Goal: Information Seeking & Learning: Understand process/instructions

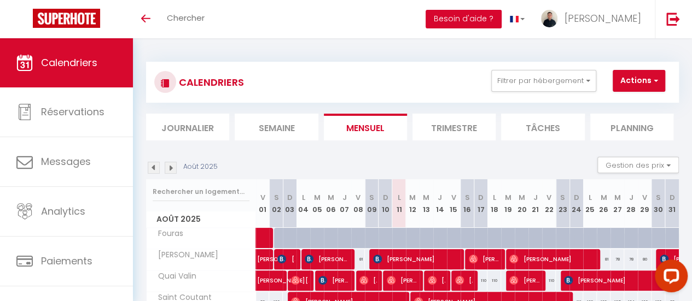
click at [501, 14] on button "Besoin d'aide ?" at bounding box center [463, 19] width 76 height 19
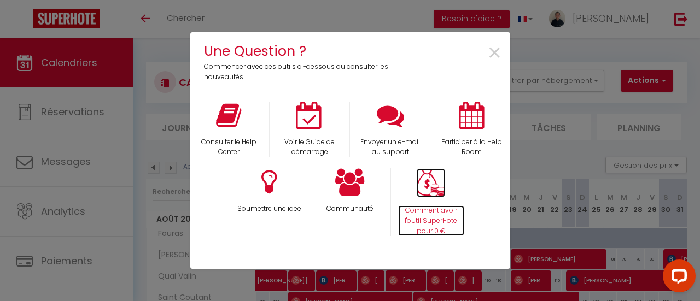
click at [429, 213] on p "Comment avoir l'outil SuperHote pour 0 €" at bounding box center [431, 221] width 66 height 31
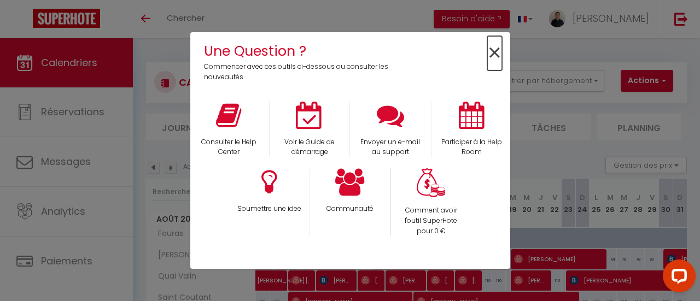
click at [490, 56] on span "×" at bounding box center [494, 53] width 15 height 34
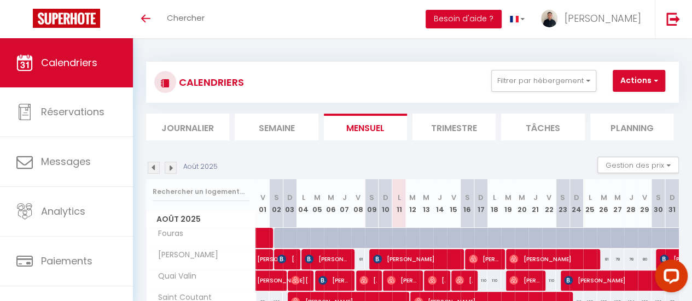
click at [501, 24] on button "Besoin d'aide ?" at bounding box center [463, 19] width 76 height 19
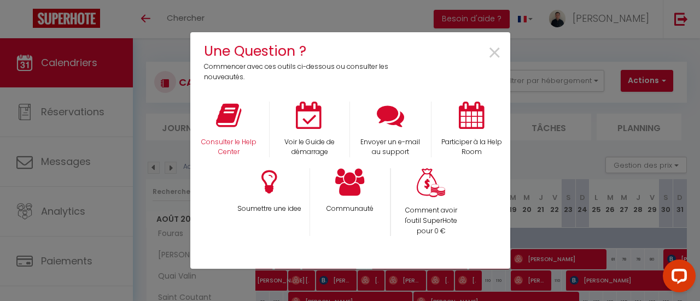
click at [218, 132] on div "Consulter le Help Center" at bounding box center [228, 130] width 81 height 56
click at [224, 120] on icon at bounding box center [228, 115] width 25 height 27
click at [488, 46] on span "×" at bounding box center [494, 53] width 15 height 34
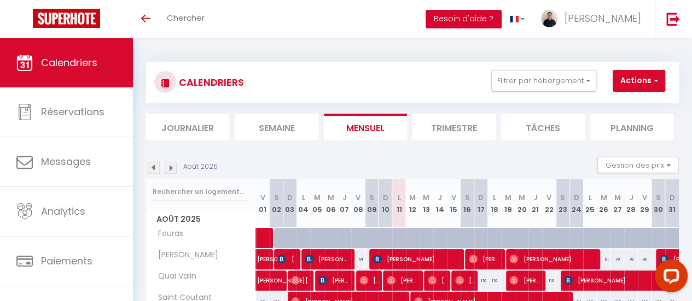
click at [501, 18] on button "Besoin d'aide ?" at bounding box center [463, 19] width 76 height 19
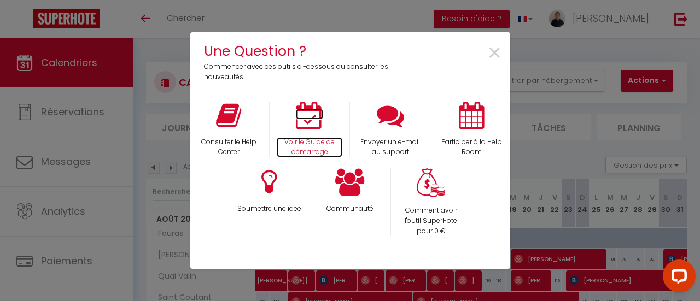
click at [306, 126] on icon at bounding box center [309, 115] width 27 height 27
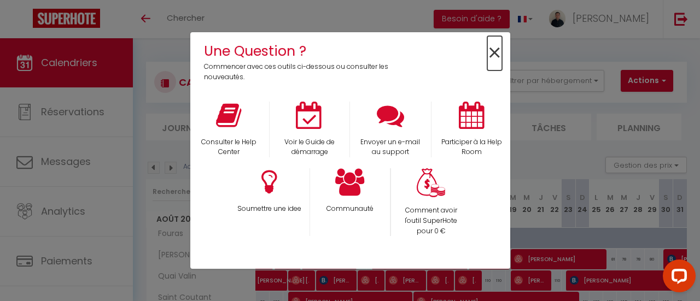
click at [498, 51] on span "×" at bounding box center [494, 53] width 15 height 34
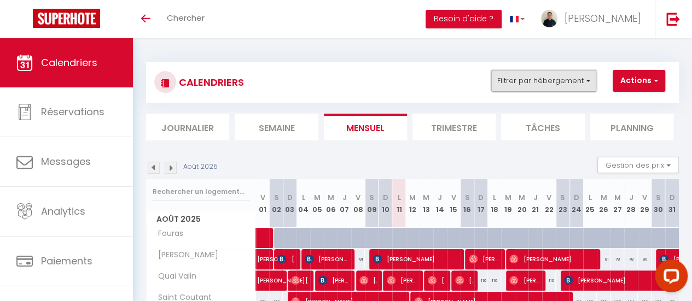
click at [562, 89] on button "Filtrer par hébergement" at bounding box center [543, 81] width 105 height 22
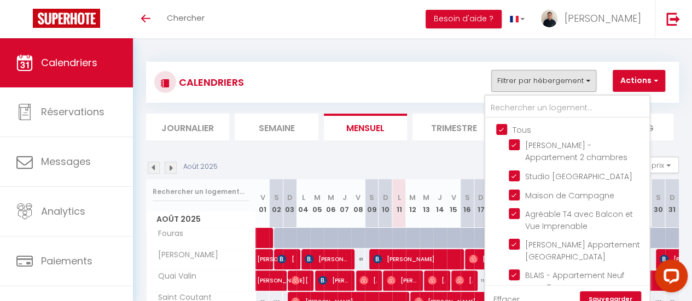
click at [500, 132] on input "Tous" at bounding box center [578, 129] width 164 height 11
checkbox input "false"
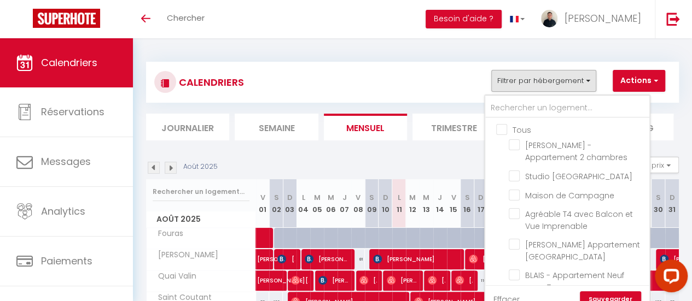
checkbox input "false"
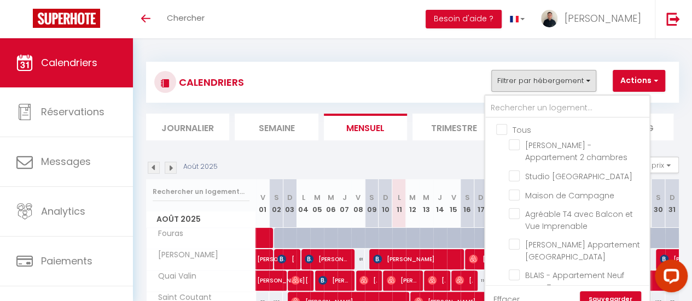
checkbox input "false"
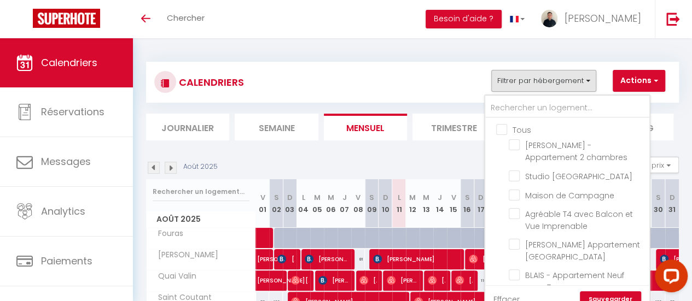
checkbox input "false"
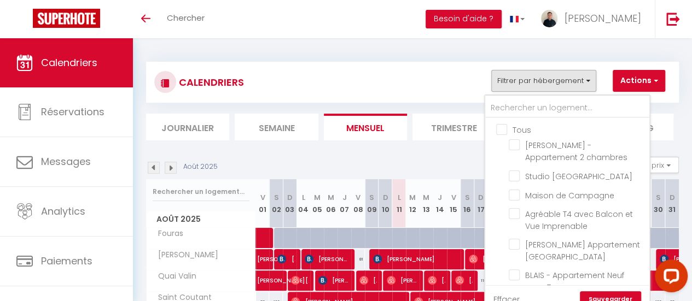
checkbox input "false"
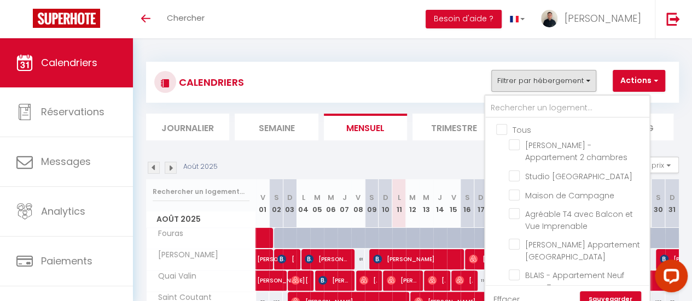
checkbox input "false"
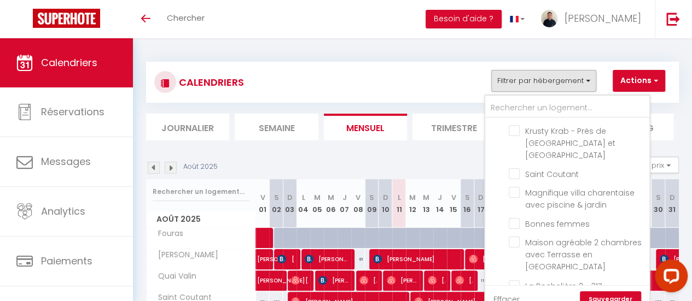
scroll to position [283, 0]
click at [519, 171] on input "Saint Coutant" at bounding box center [576, 172] width 137 height 11
checkbox input "true"
click at [618, 294] on link "Sauvegarder" at bounding box center [610, 299] width 61 height 16
